Goal: Navigation & Orientation: Find specific page/section

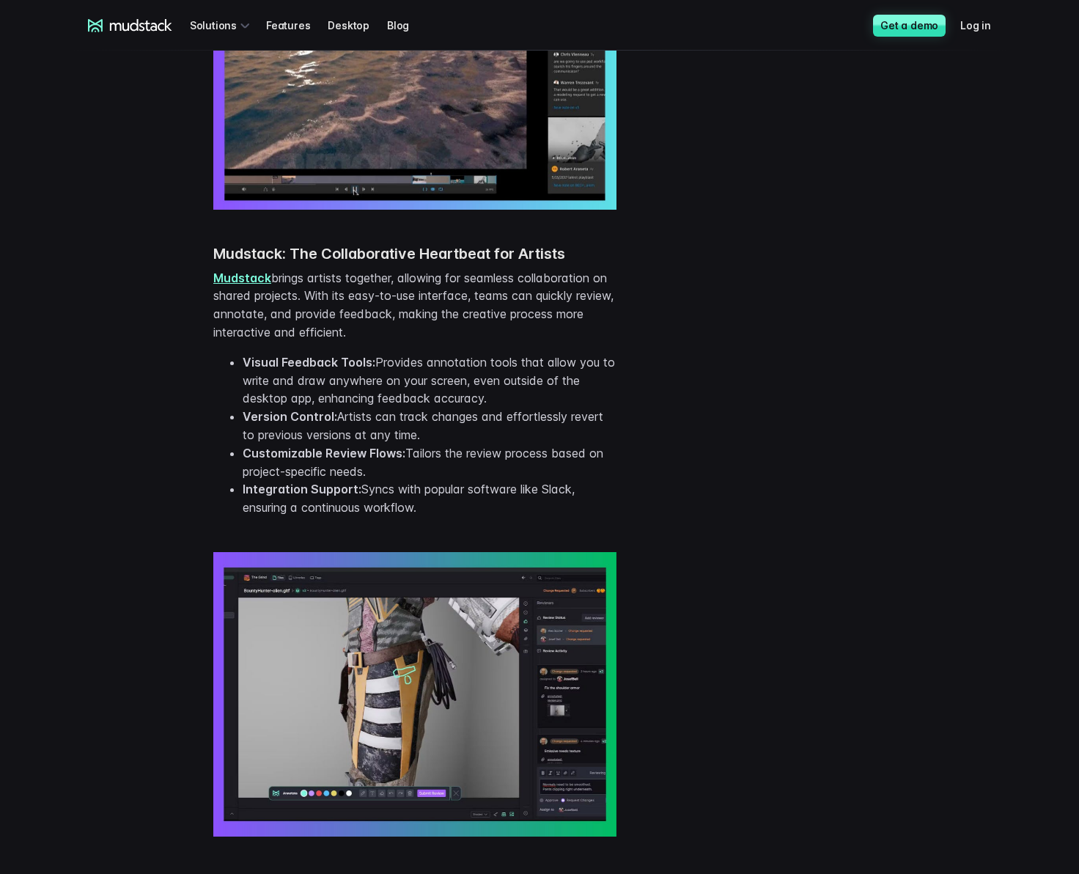
scroll to position [1467, 0]
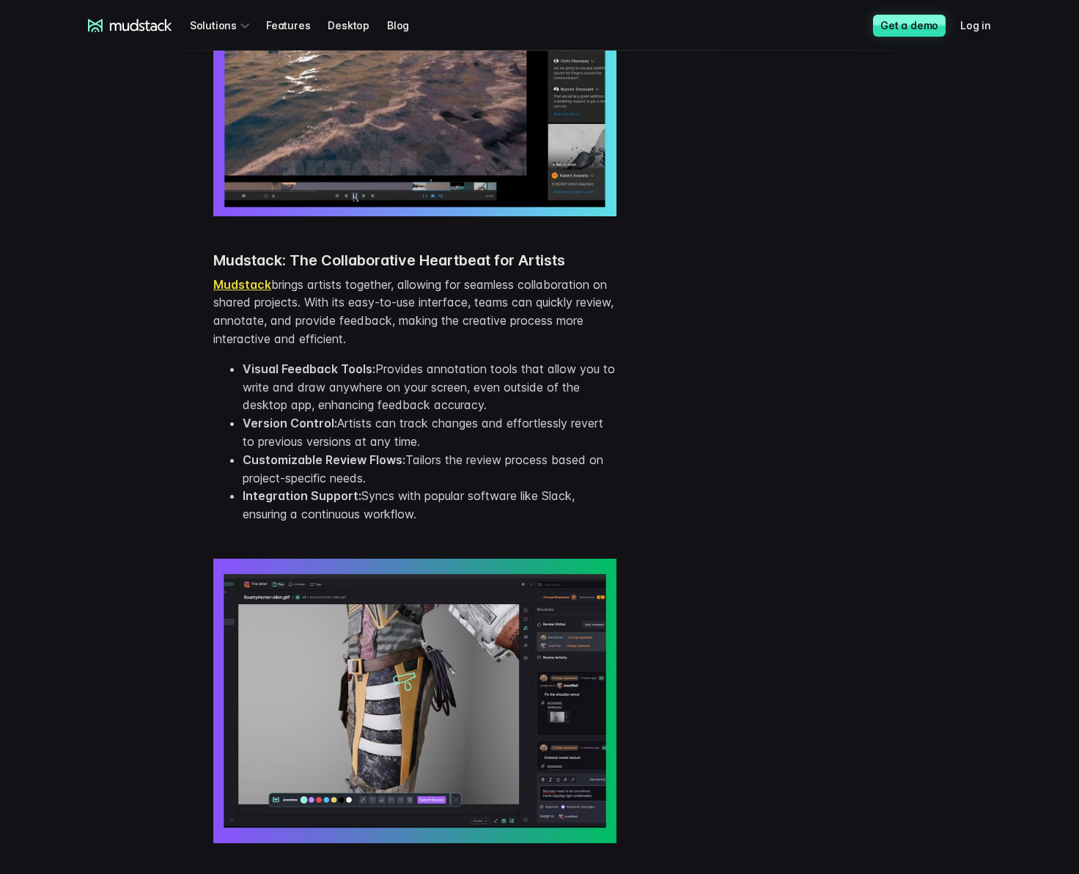
click at [236, 285] on link "Mudstack" at bounding box center [242, 284] width 58 height 15
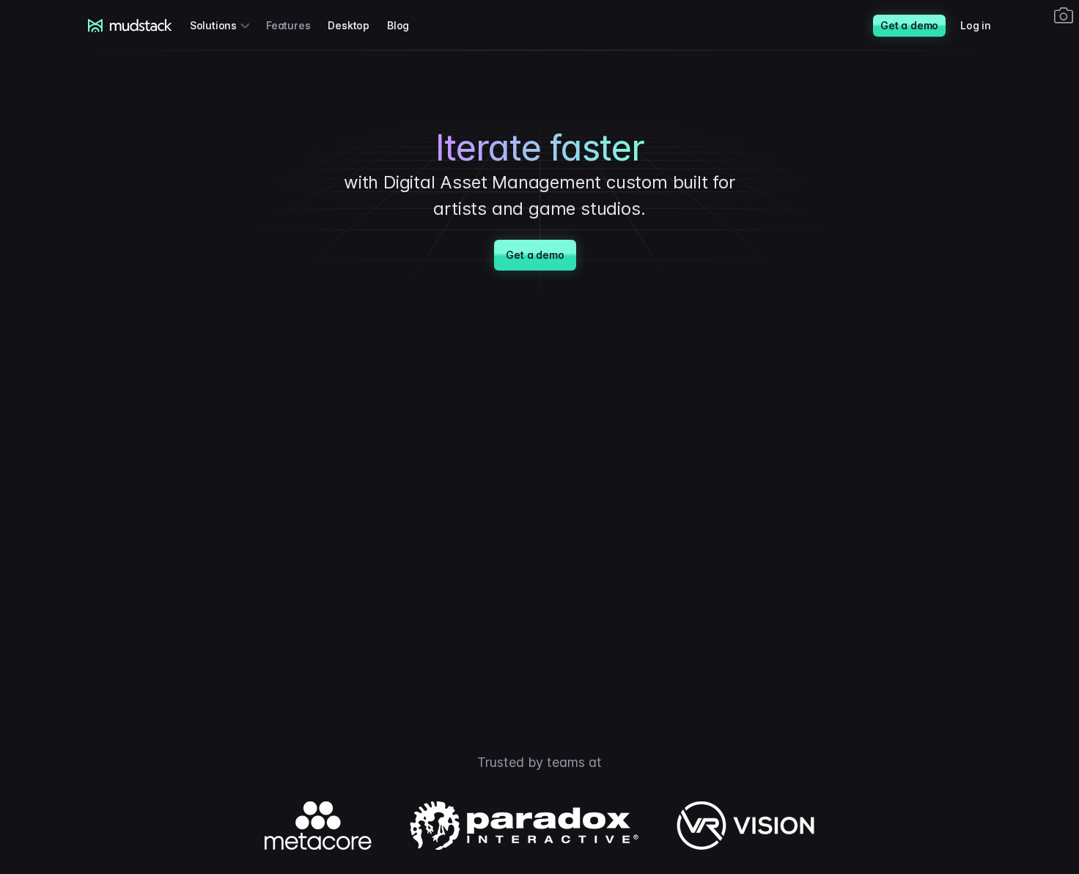
click at [299, 28] on link "Features" at bounding box center [297, 25] width 62 height 27
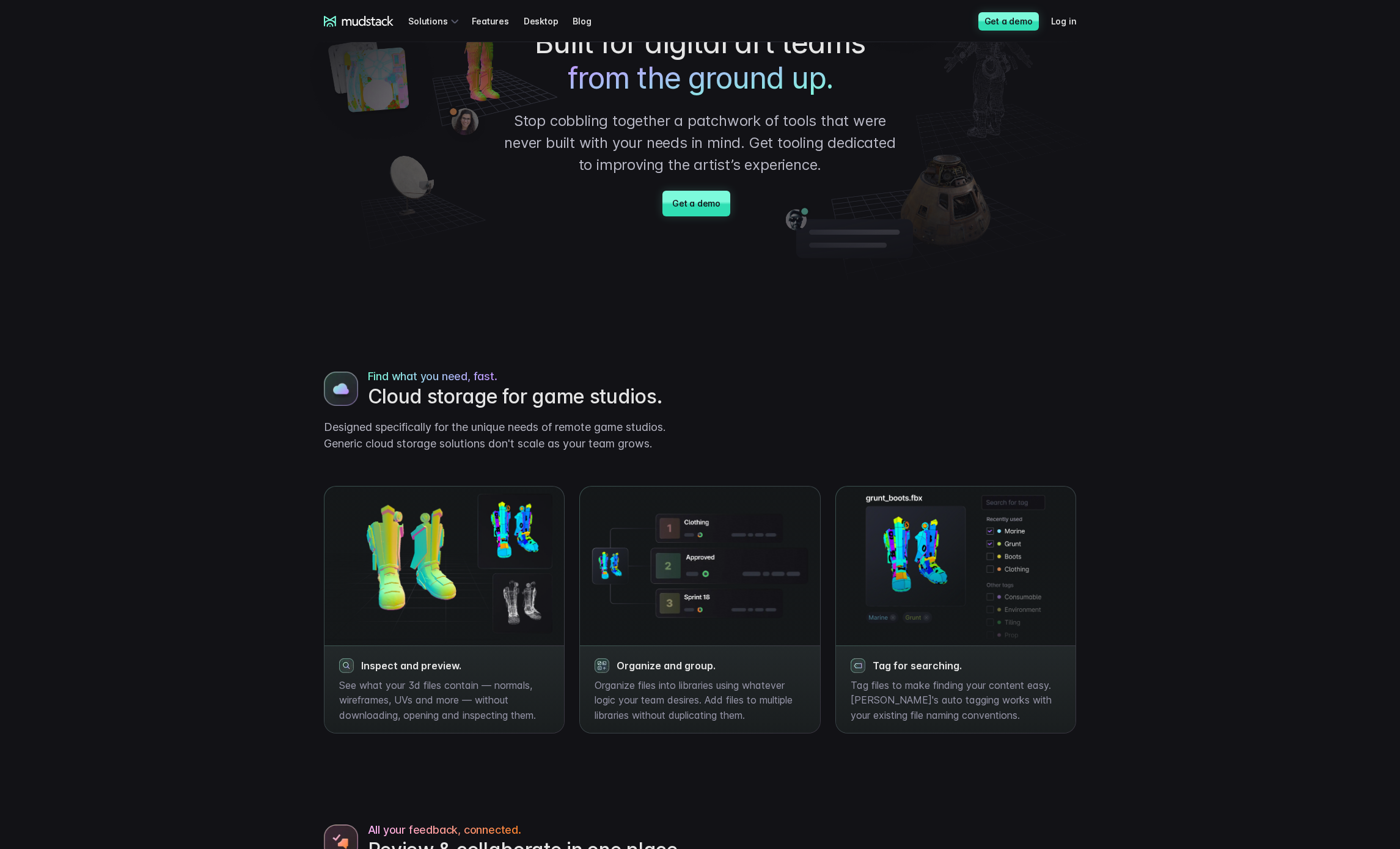
scroll to position [111, 0]
